Goal: Task Accomplishment & Management: Use online tool/utility

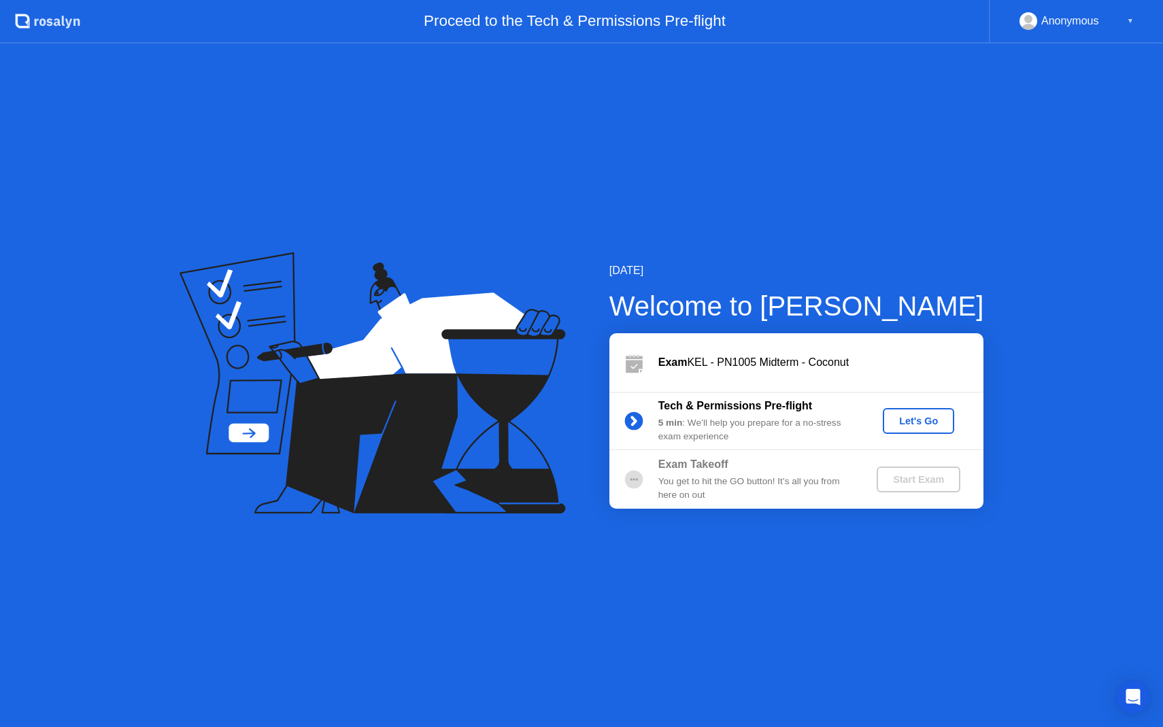
click at [899, 423] on div "Let's Go" at bounding box center [919, 421] width 61 height 11
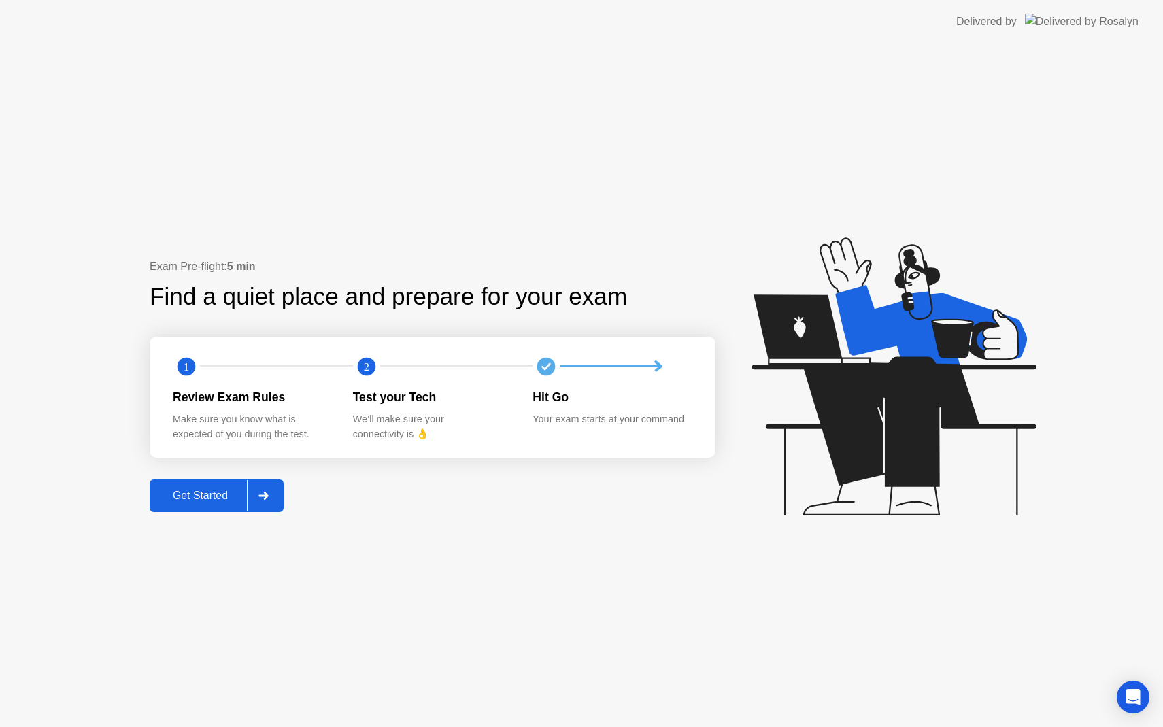
click at [204, 496] on div "Get Started" at bounding box center [200, 496] width 93 height 12
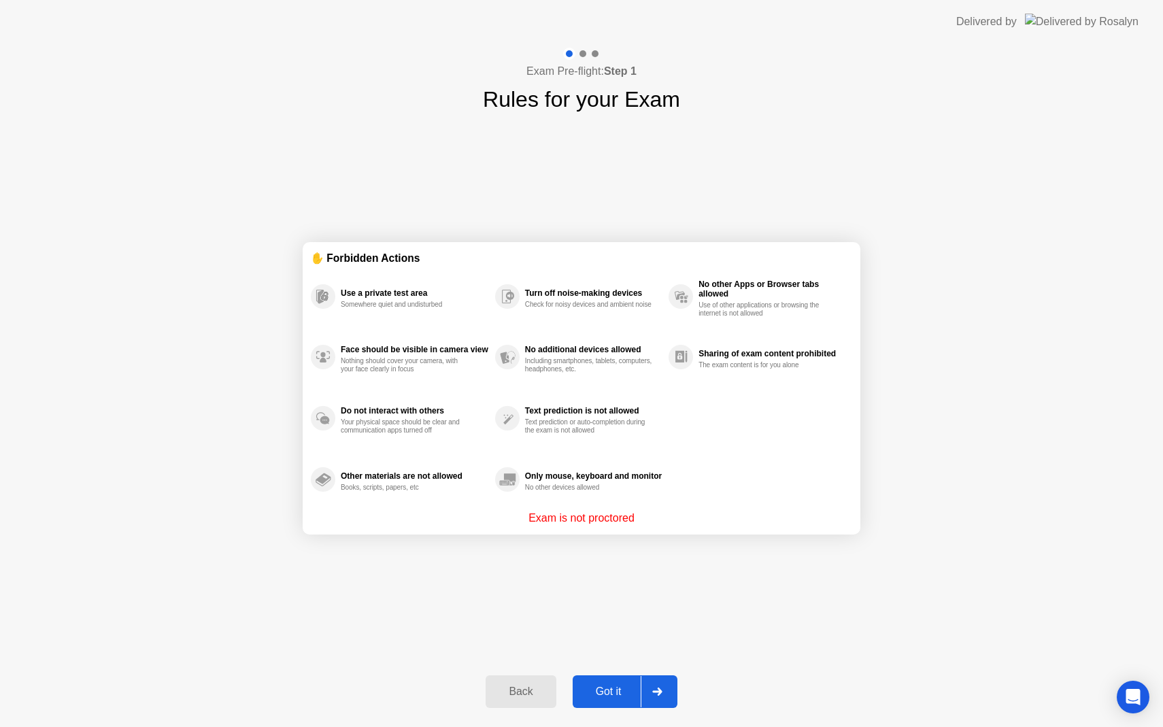
click at [603, 698] on div "Got it" at bounding box center [609, 692] width 64 height 12
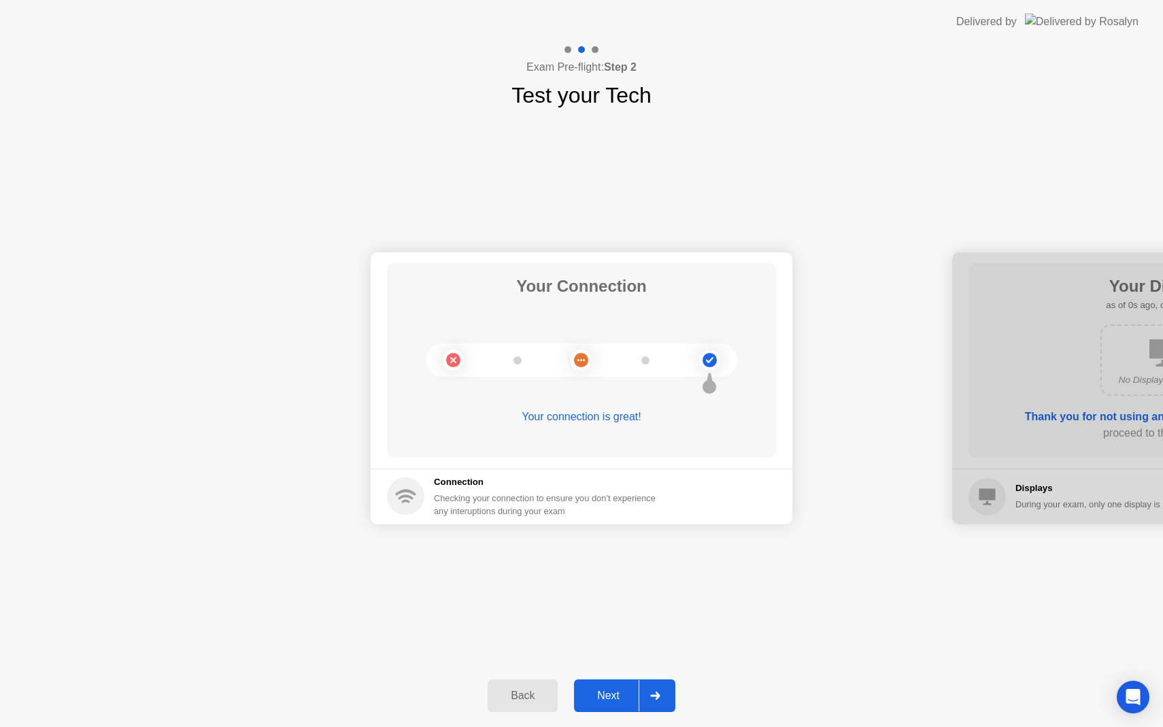
click at [603, 699] on div "Next" at bounding box center [608, 696] width 61 height 12
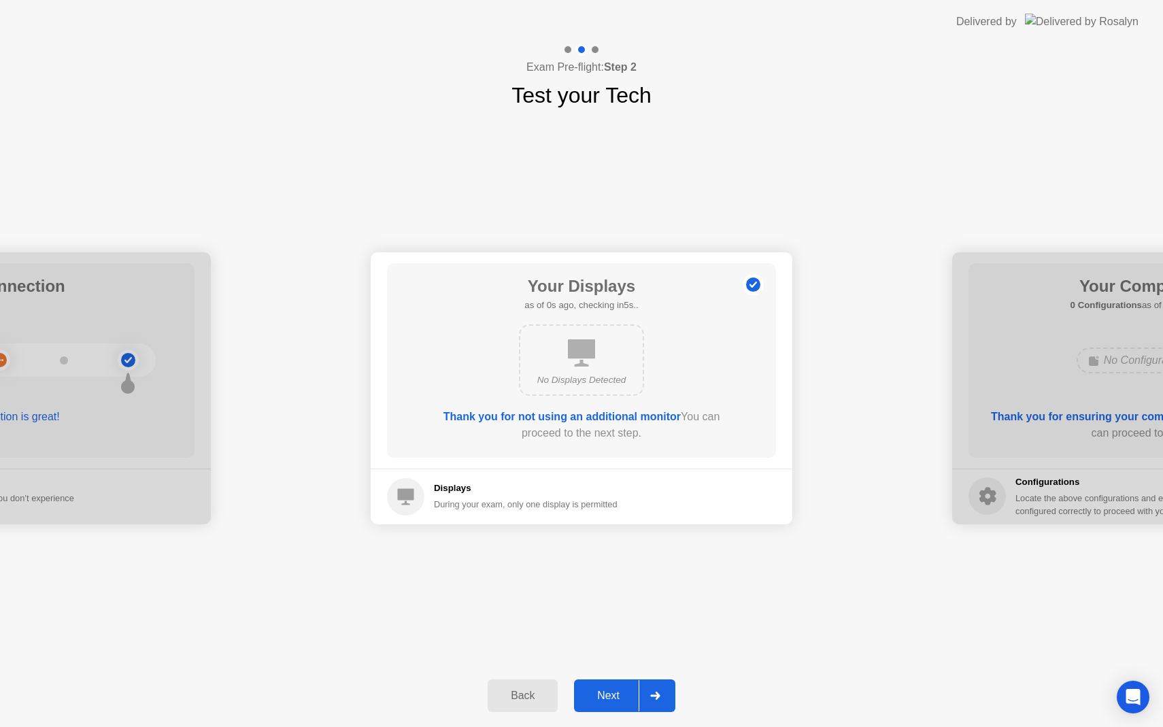
click at [603, 699] on div "Next" at bounding box center [608, 696] width 61 height 12
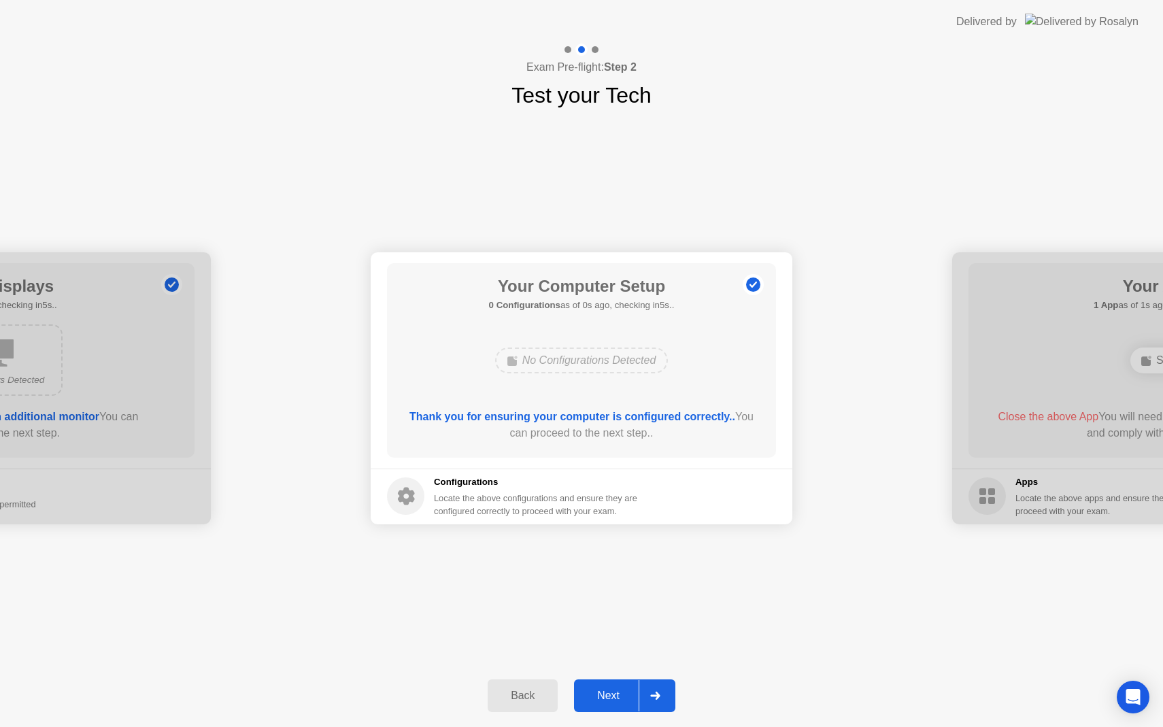
click at [603, 699] on div "Next" at bounding box center [608, 696] width 61 height 12
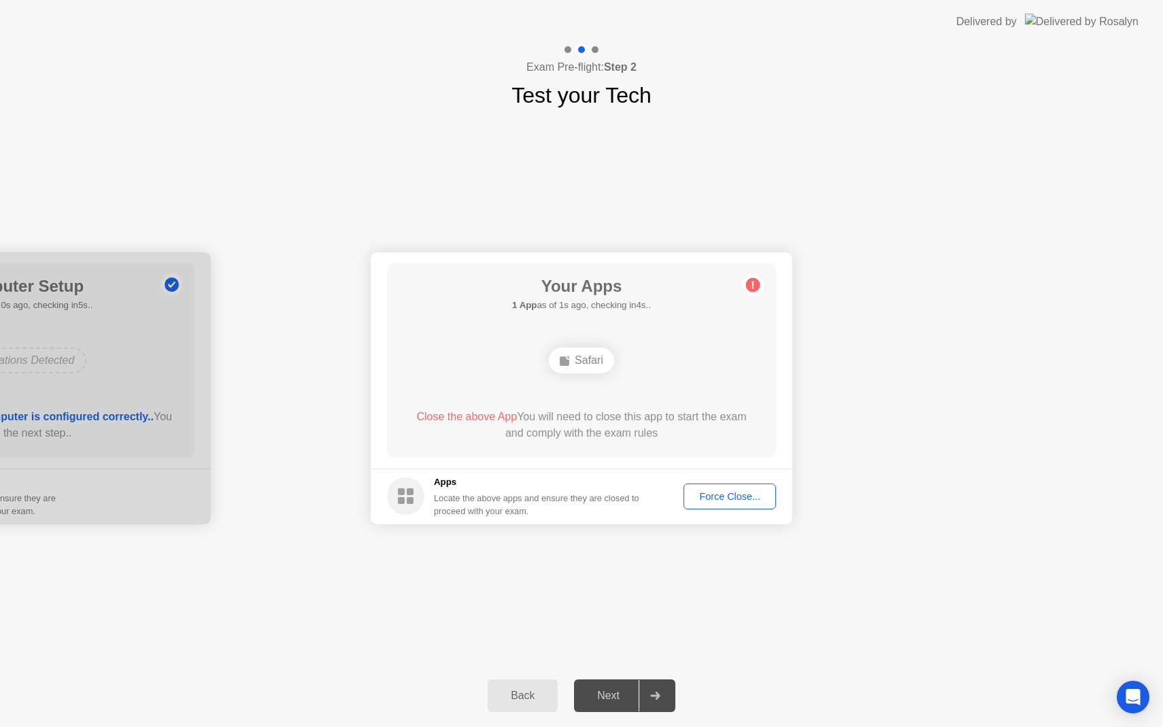
click at [710, 493] on div "Force Close..." at bounding box center [730, 496] width 83 height 11
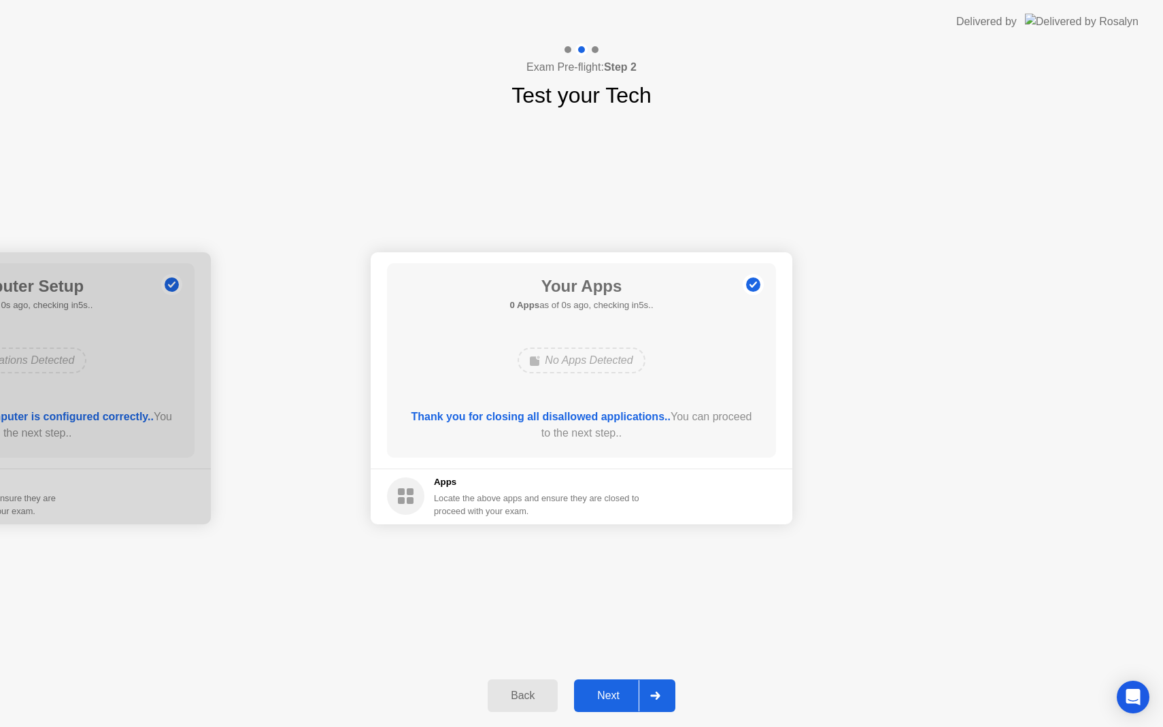
click at [618, 702] on div "Next" at bounding box center [608, 696] width 61 height 12
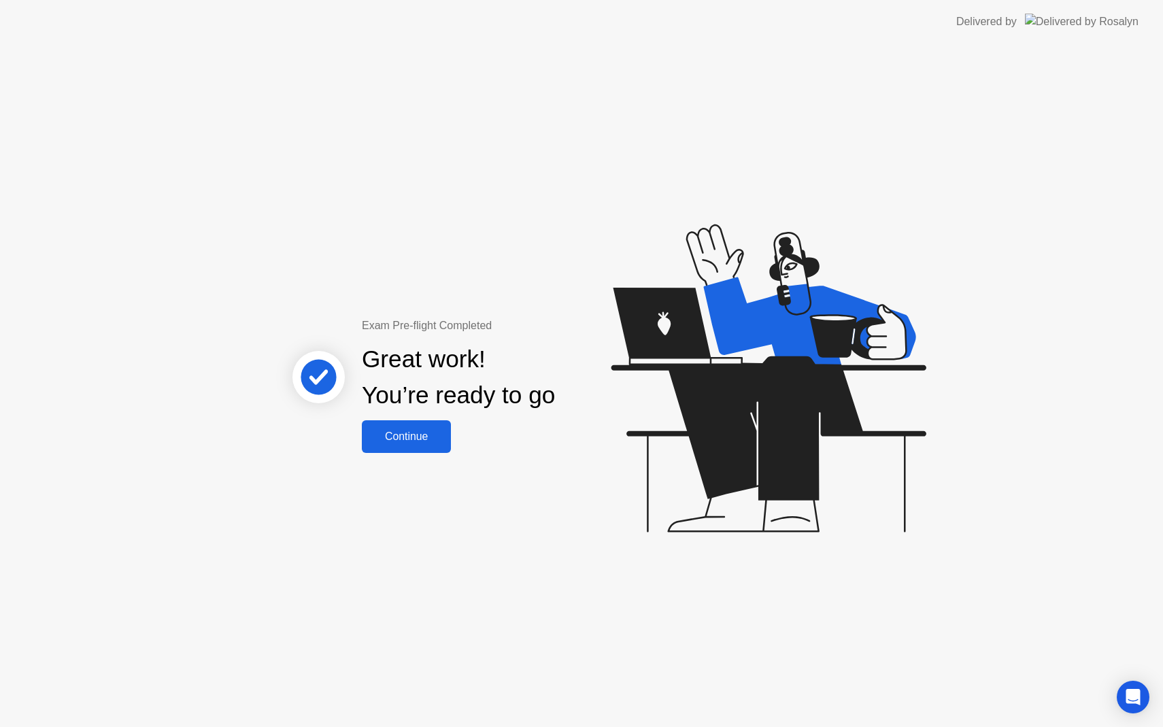
click at [393, 445] on button "Continue" at bounding box center [406, 436] width 89 height 33
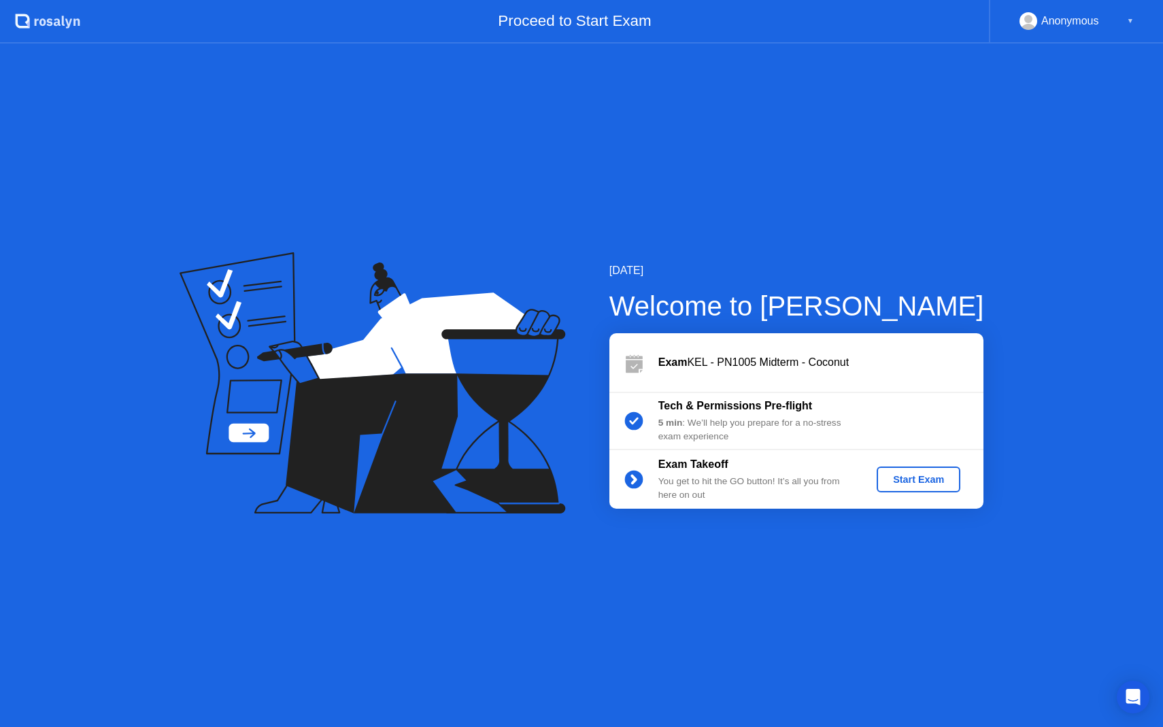
click at [927, 467] on button "Start Exam" at bounding box center [919, 480] width 84 height 26
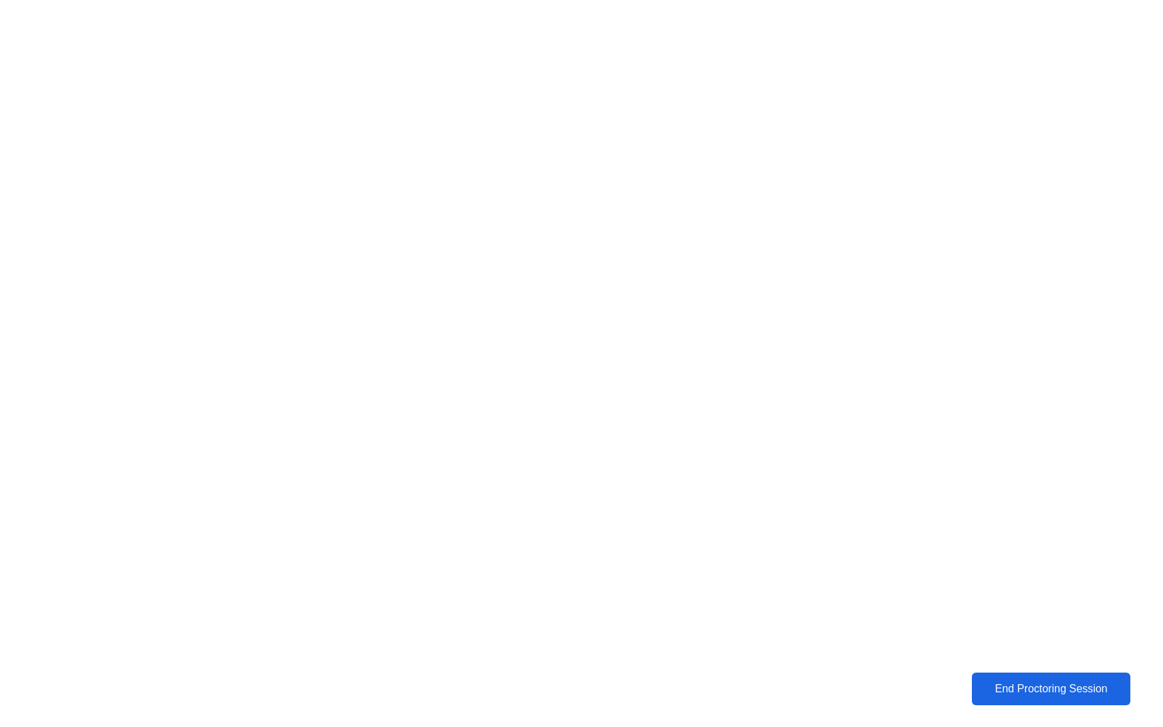
click at [1006, 684] on div "End Proctoring Session" at bounding box center [1051, 689] width 150 height 12
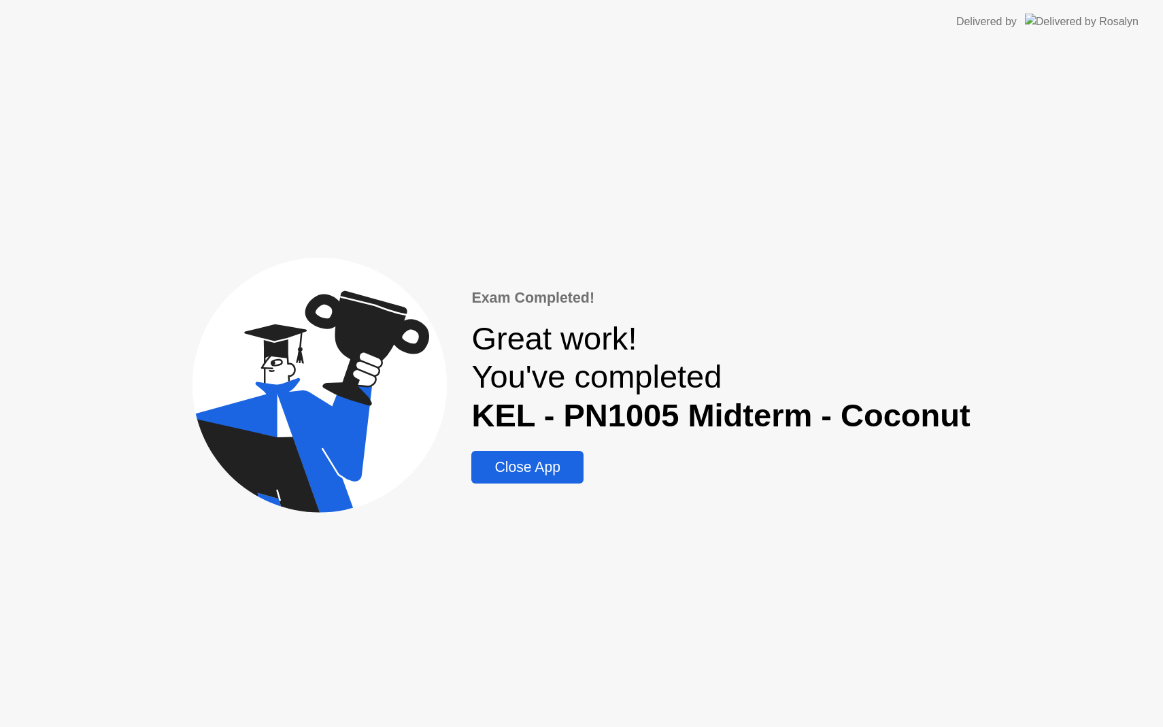
click at [526, 459] on div "Close App" at bounding box center [527, 467] width 103 height 16
